Goal: Download file/media

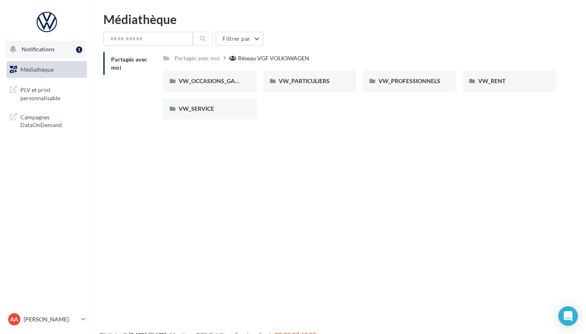
click at [54, 49] on button "Notifications 1" at bounding box center [45, 49] width 81 height 17
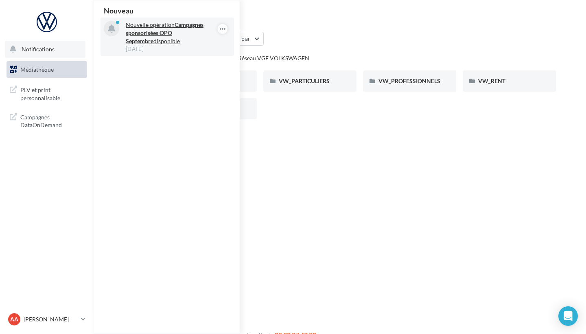
click at [168, 51] on div "[DATE]" at bounding box center [173, 48] width 94 height 7
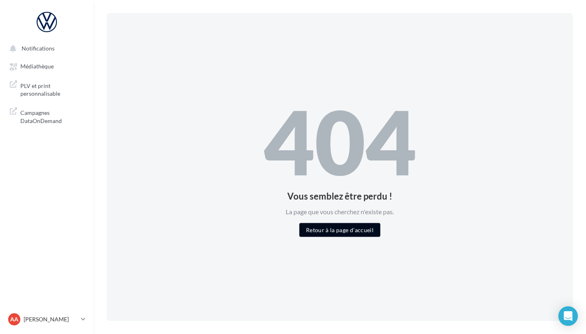
click at [333, 229] on button "Retour à la page d'accueil" at bounding box center [340, 230] width 81 height 14
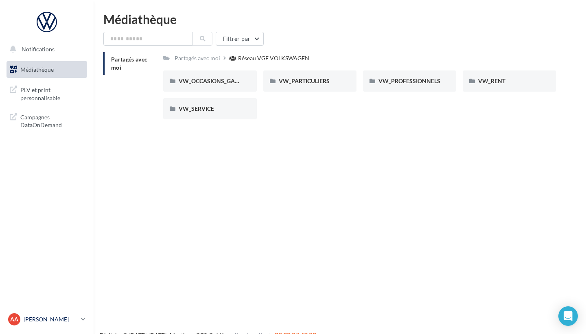
click at [85, 324] on link "[PERSON_NAME] vovw-alau-20620" at bounding box center [47, 318] width 81 height 15
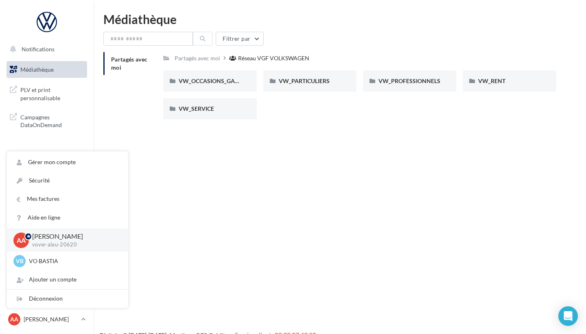
click at [172, 193] on div "Notifications Médiathèque" at bounding box center [293, 180] width 586 height 334
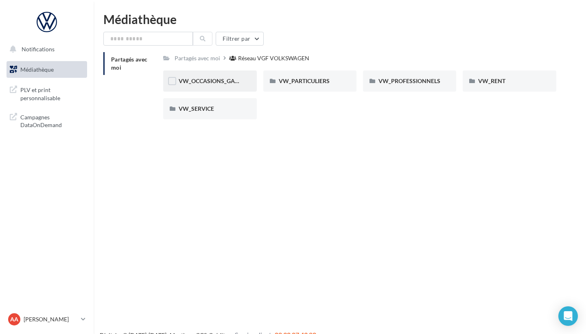
click at [229, 87] on div "VW_OCCASIONS_GARANTIES" at bounding box center [209, 80] width 93 height 21
click at [229, 87] on div "DOCS COMMERCIAUX" at bounding box center [209, 80] width 93 height 21
click at [338, 88] on div "VW_PARTICULIERS" at bounding box center [309, 80] width 93 height 21
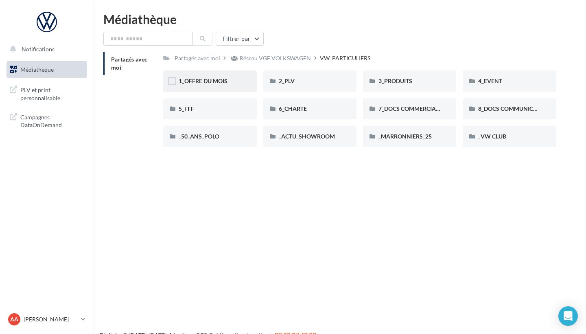
click at [231, 85] on div "1_OFFRE DU MOIS" at bounding box center [209, 80] width 93 height 21
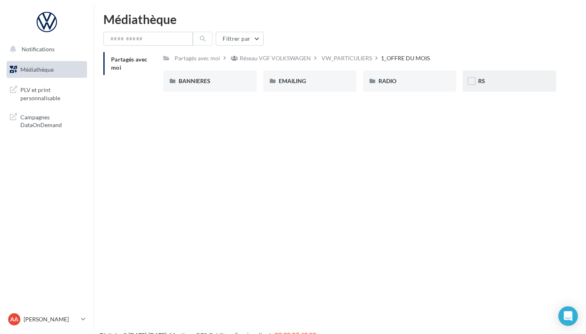
click at [505, 86] on div "RS" at bounding box center [509, 80] width 93 height 21
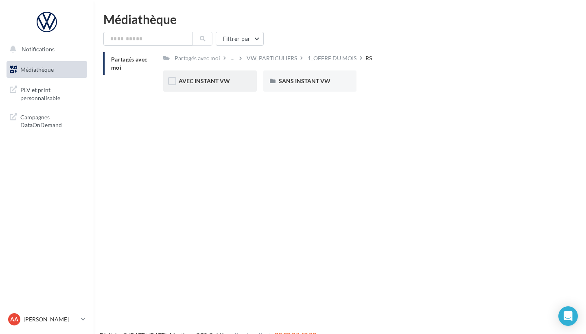
click at [232, 73] on div "AVEC INSTANT VW" at bounding box center [209, 80] width 93 height 21
click at [235, 89] on div "ID.3" at bounding box center [209, 80] width 93 height 21
click at [321, 85] on div "SANS INSTANT VW" at bounding box center [309, 80] width 93 height 21
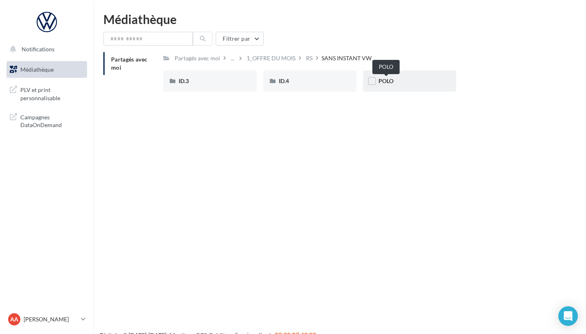
click at [389, 79] on span "POLO" at bounding box center [385, 80] width 15 height 7
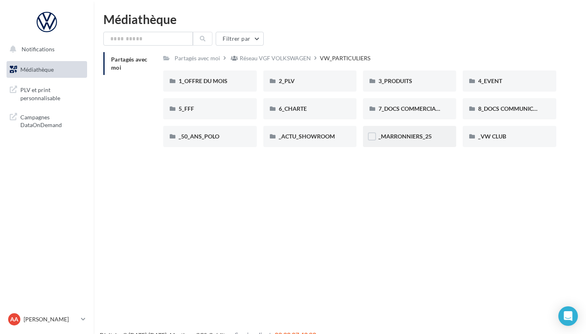
click at [409, 142] on div "_MARRONNIERS_25" at bounding box center [409, 136] width 93 height 21
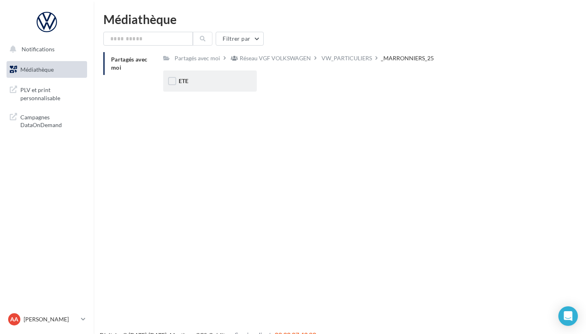
click at [220, 84] on div "ETE" at bounding box center [210, 81] width 62 height 8
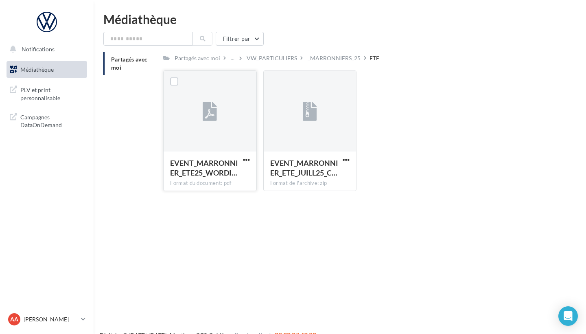
click at [236, 112] on div at bounding box center [210, 111] width 92 height 81
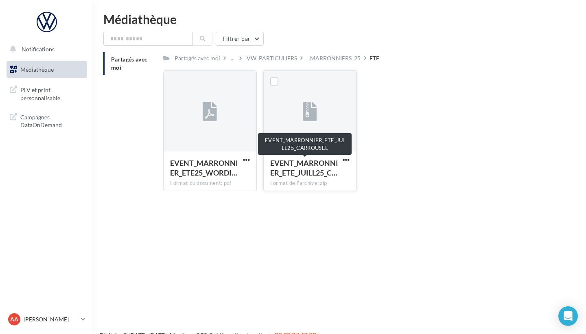
click at [324, 165] on span "EVENT_MARRONNIER_ETE_JUILL25_C…" at bounding box center [304, 167] width 68 height 19
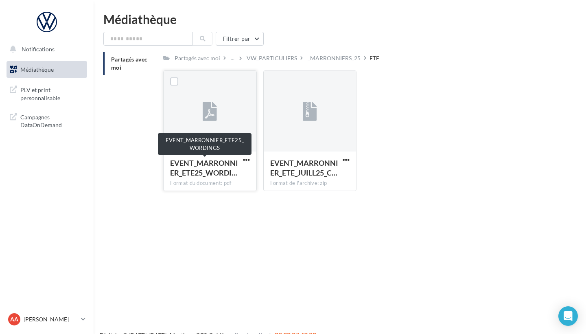
click at [197, 164] on span "EVENT_MARRONNIER_ETE25_WORDI…" at bounding box center [204, 167] width 68 height 19
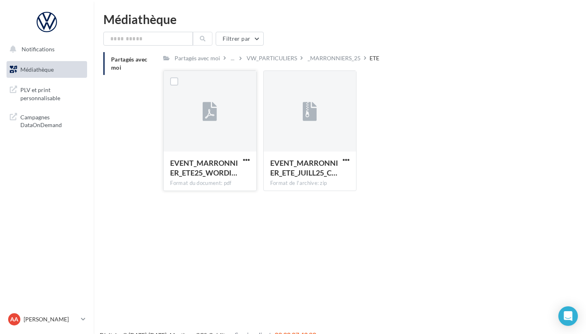
click at [204, 106] on icon at bounding box center [210, 112] width 14 height 19
click at [246, 161] on span "button" at bounding box center [246, 159] width 7 height 7
click at [220, 171] on button "Télécharger" at bounding box center [210, 175] width 81 height 21
click at [350, 157] on button "button" at bounding box center [346, 160] width 10 height 8
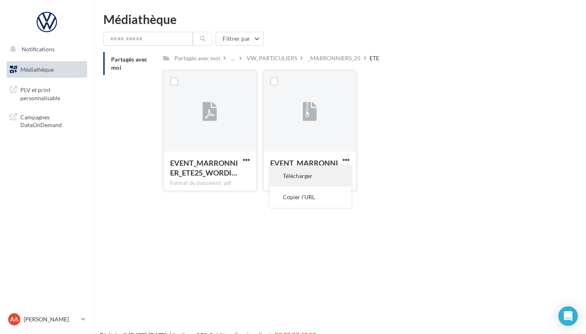
click at [322, 177] on button "Télécharger" at bounding box center [310, 175] width 81 height 21
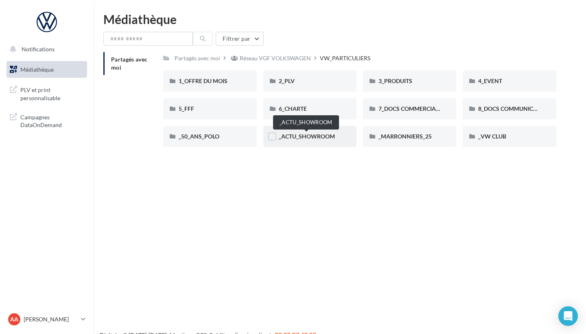
click at [333, 138] on span "_ACTU_SHOWROOM" at bounding box center [307, 136] width 56 height 7
